Goal: Information Seeking & Learning: Learn about a topic

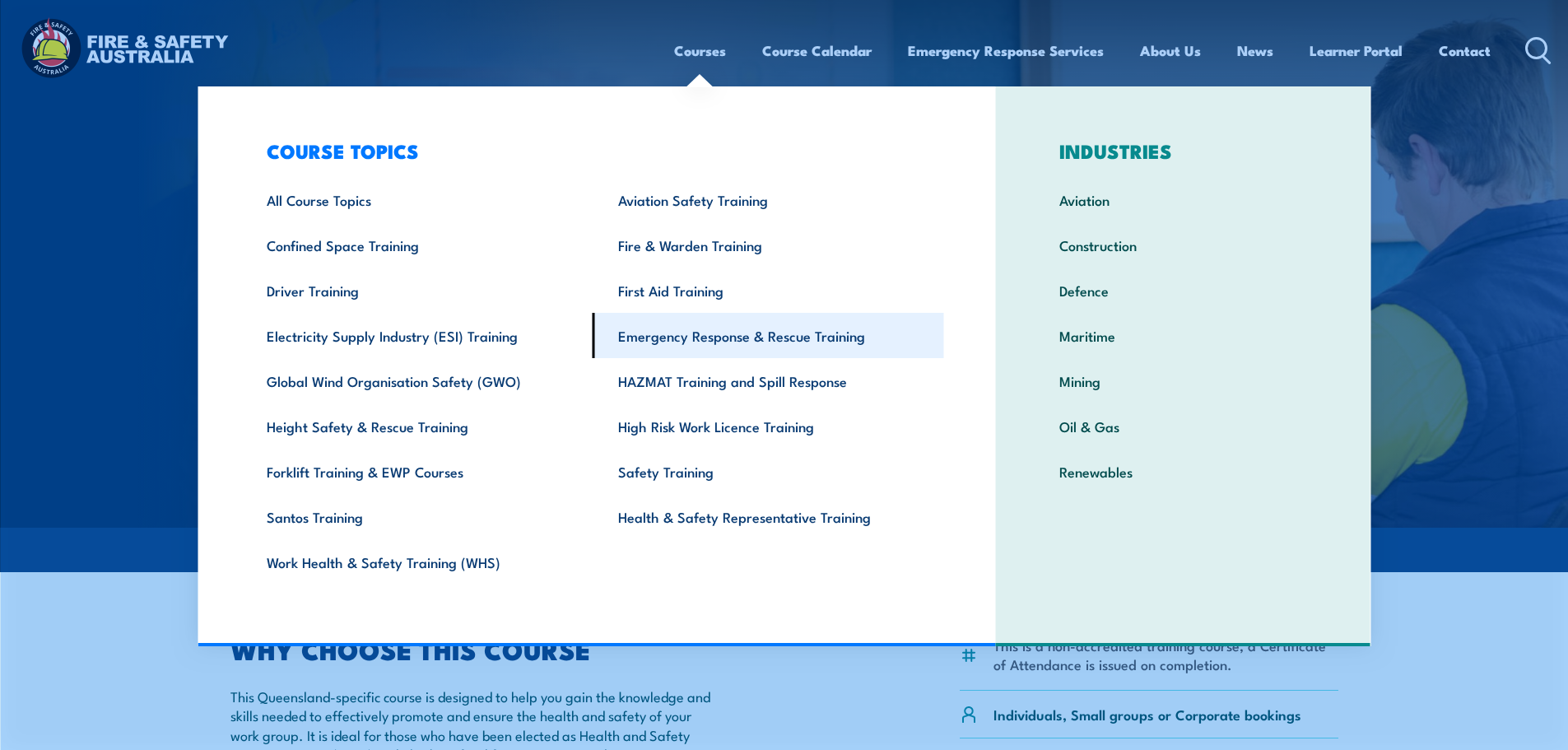
click at [694, 341] on link "Emergency Response & Rescue Training" at bounding box center [768, 335] width 351 height 45
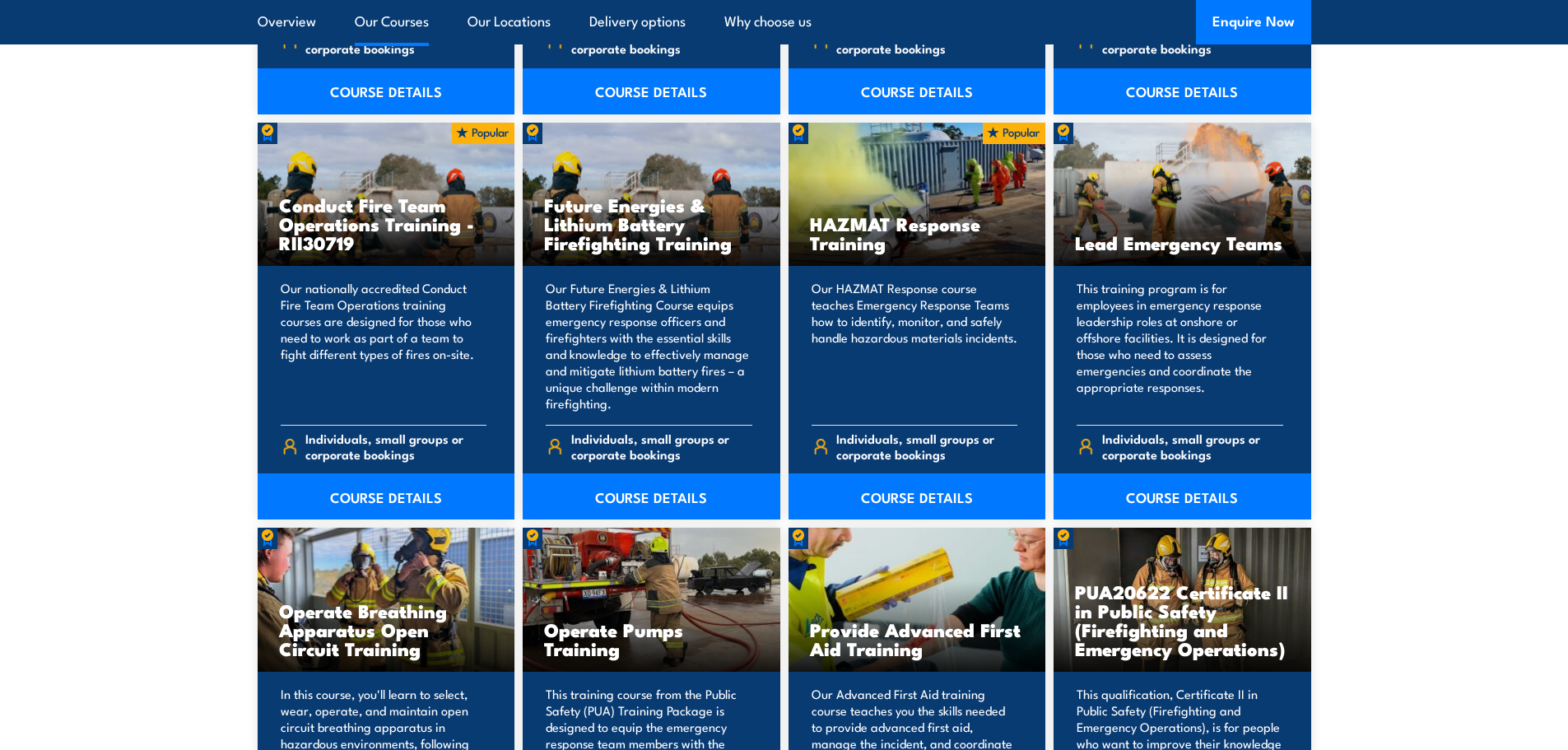
scroll to position [1728, 0]
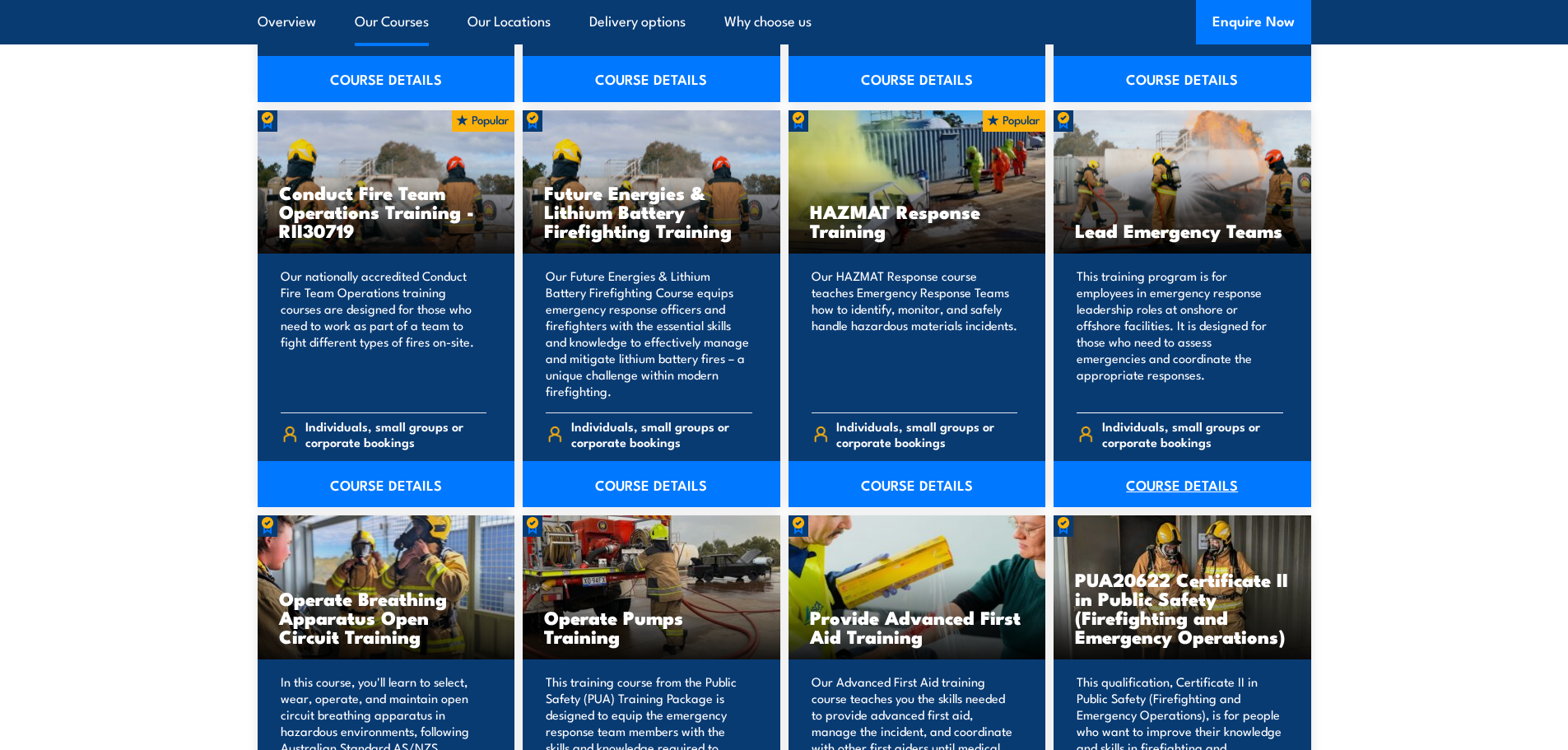
click at [1159, 476] on link "COURSE DETAILS" at bounding box center [1182, 484] width 257 height 46
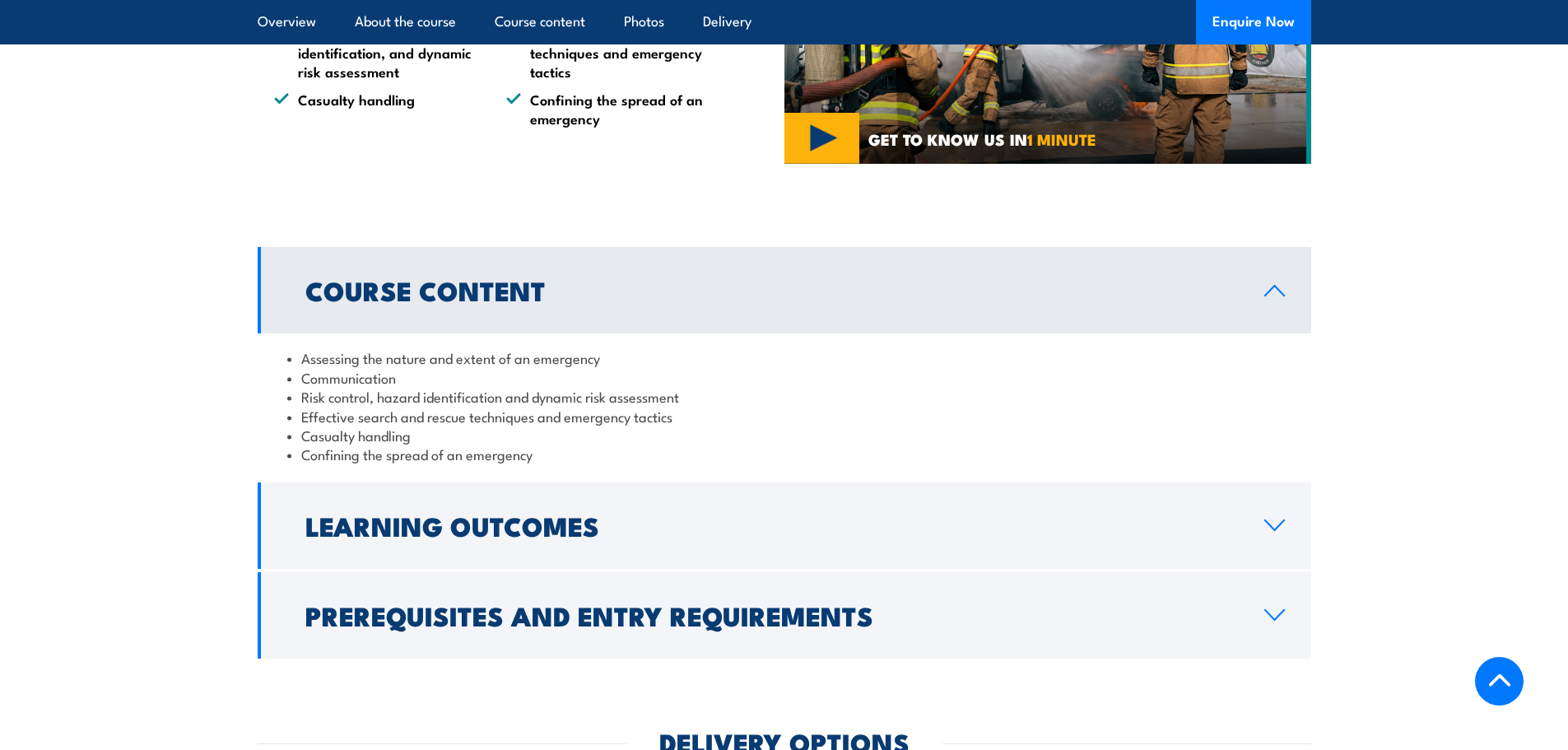
scroll to position [1235, 0]
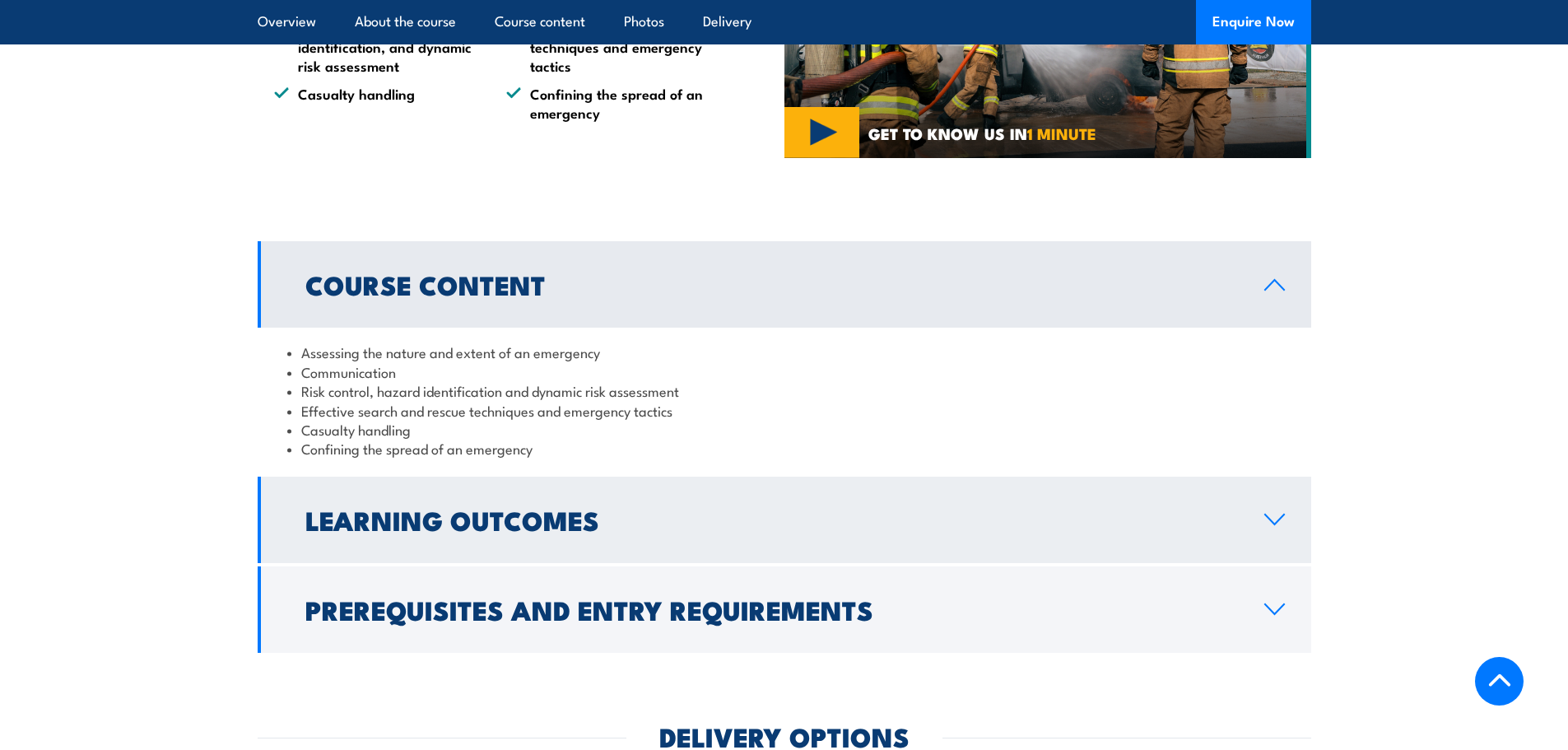
click at [1280, 514] on icon at bounding box center [1275, 519] width 23 height 14
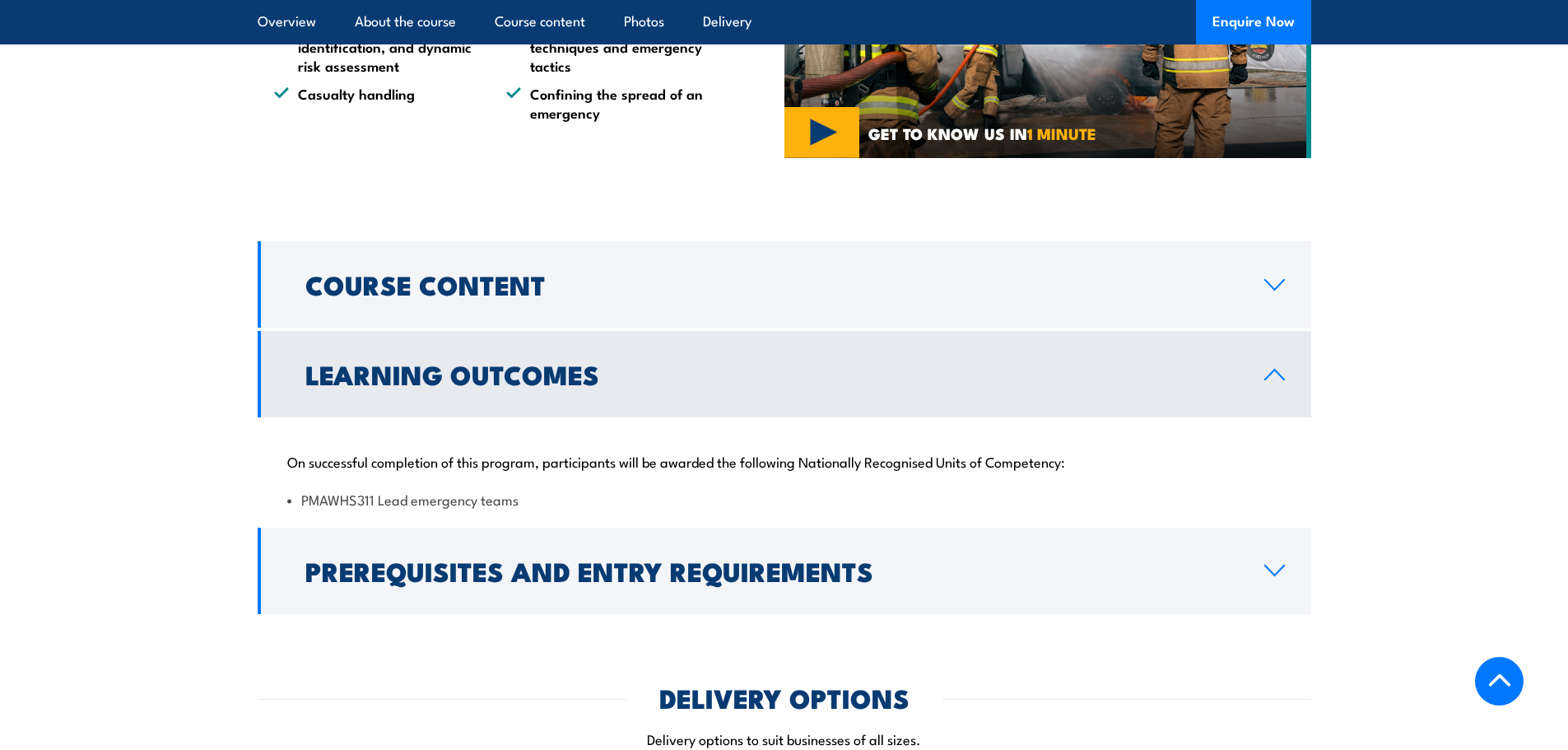
click at [1269, 376] on icon at bounding box center [1275, 374] width 23 height 14
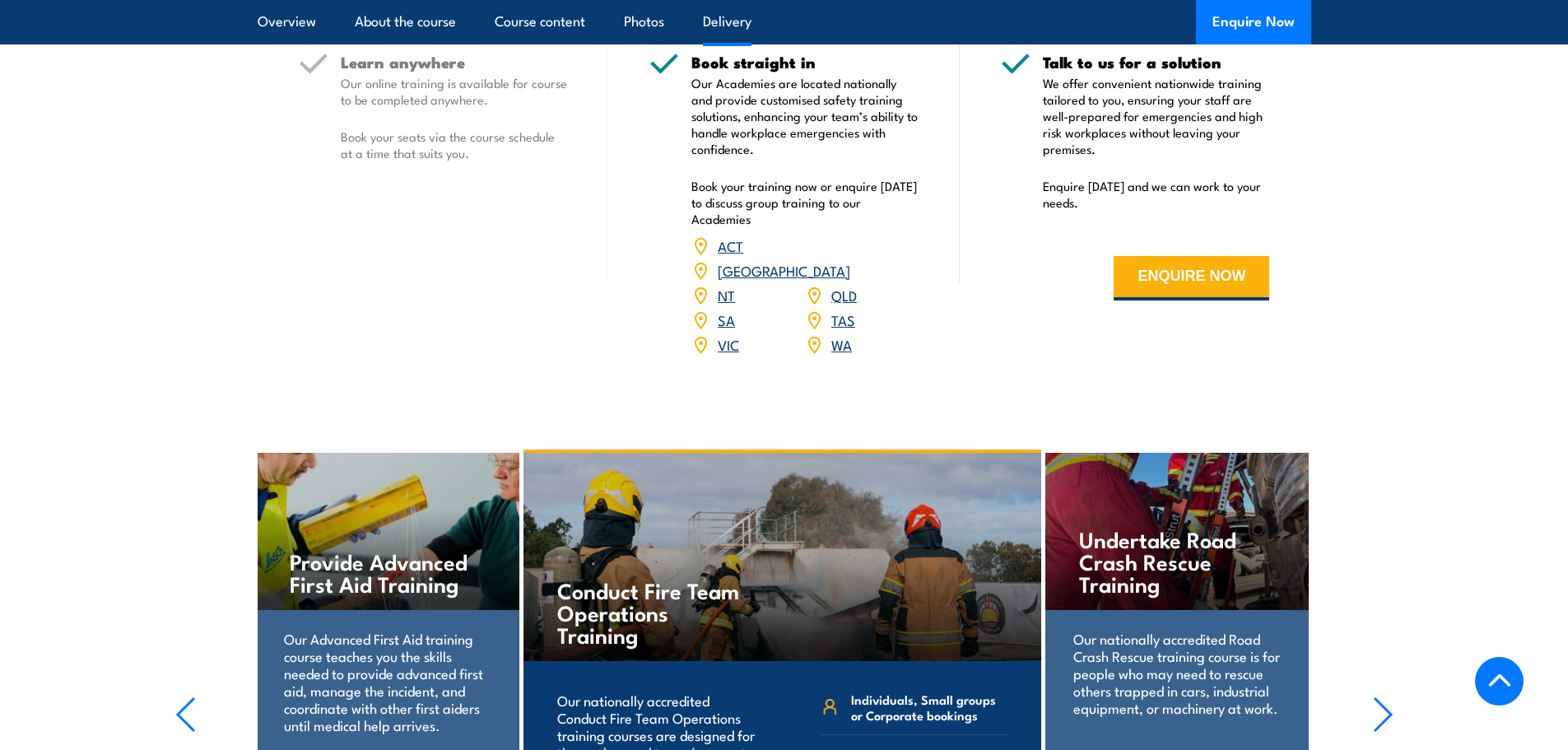
scroll to position [1890, 0]
